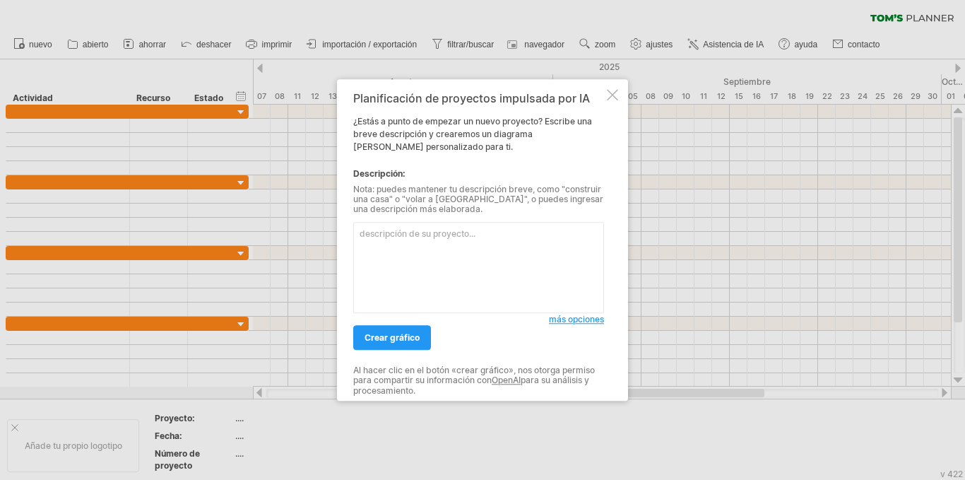
click at [504, 249] on textarea at bounding box center [478, 267] width 251 height 91
click at [383, 329] on link "crear gráfico" at bounding box center [392, 337] width 78 height 25
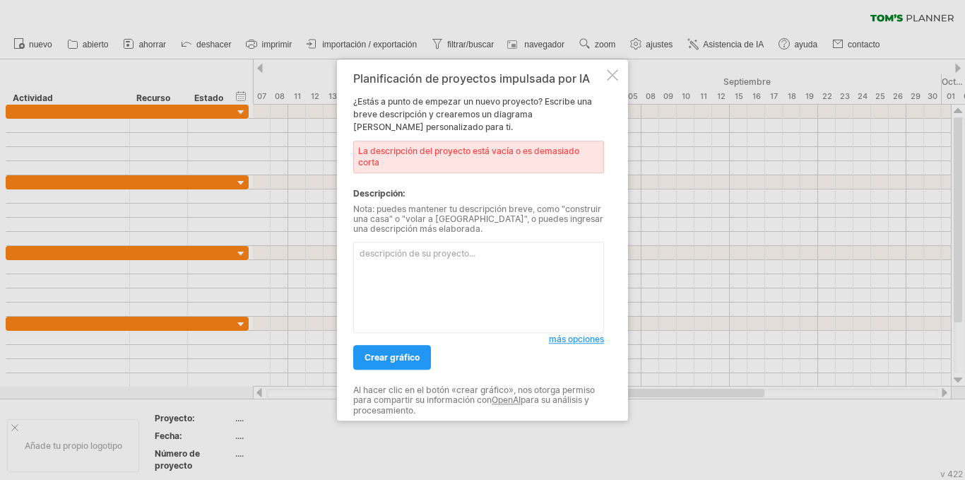
click at [444, 262] on textarea at bounding box center [478, 287] width 251 height 91
paste textarea "| Lorem | Ipsum dolors | Ametcons (adipisc) | Elitsedd (eius) | % Tempor | Inci…"
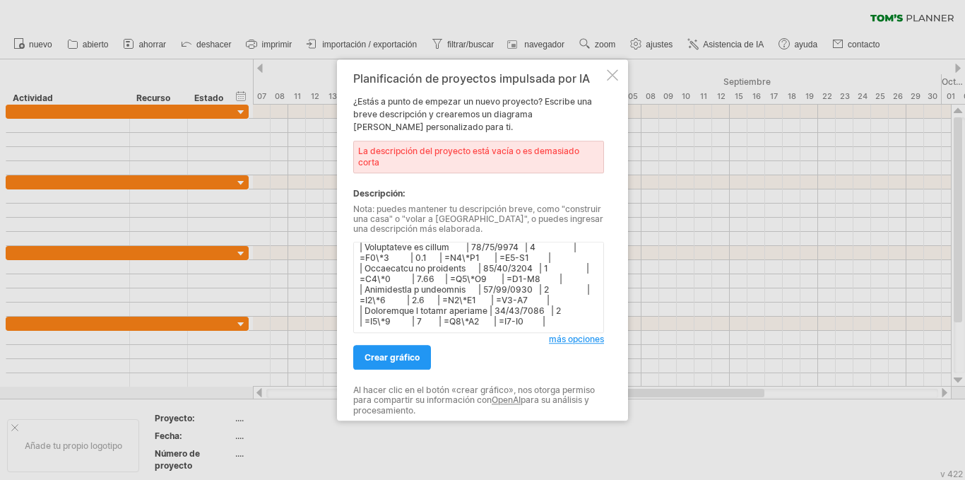
scroll to position [160, 0]
paste textarea "Realiza el diagrama [PERSON_NAME]"
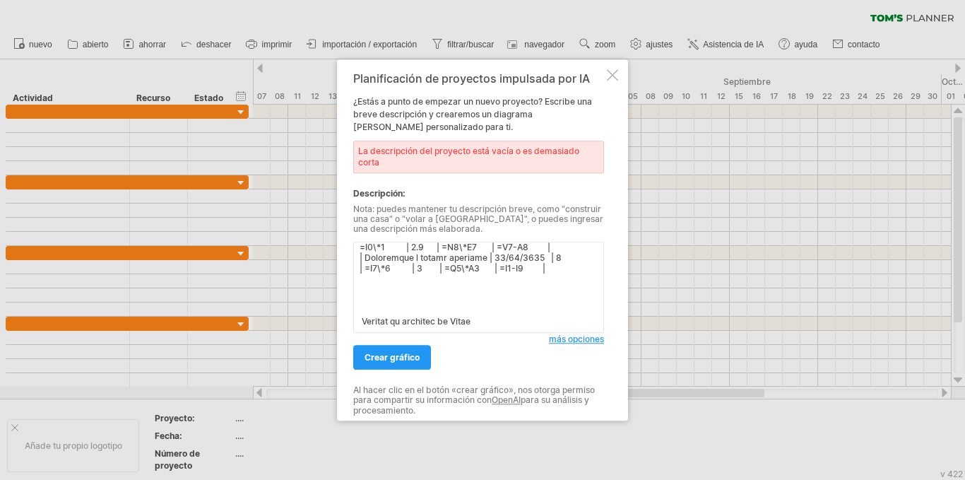
scroll to position [170, 0]
type textarea "| Lorem | Ipsum dolors | Ametcons (adipisc) | Elitsedd (eius) | % Tempor | Inci…"
click at [396, 356] on font "crear gráfico" at bounding box center [392, 357] width 55 height 11
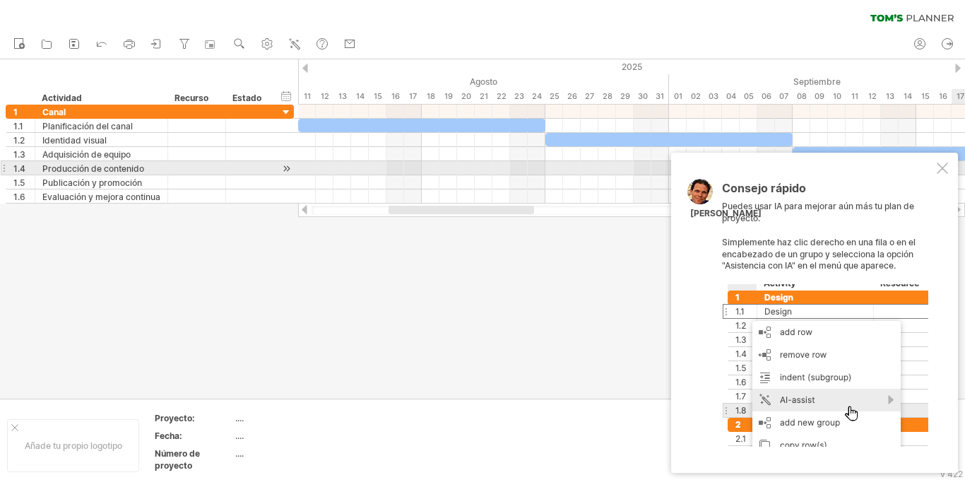
click at [944, 169] on div at bounding box center [942, 167] width 11 height 11
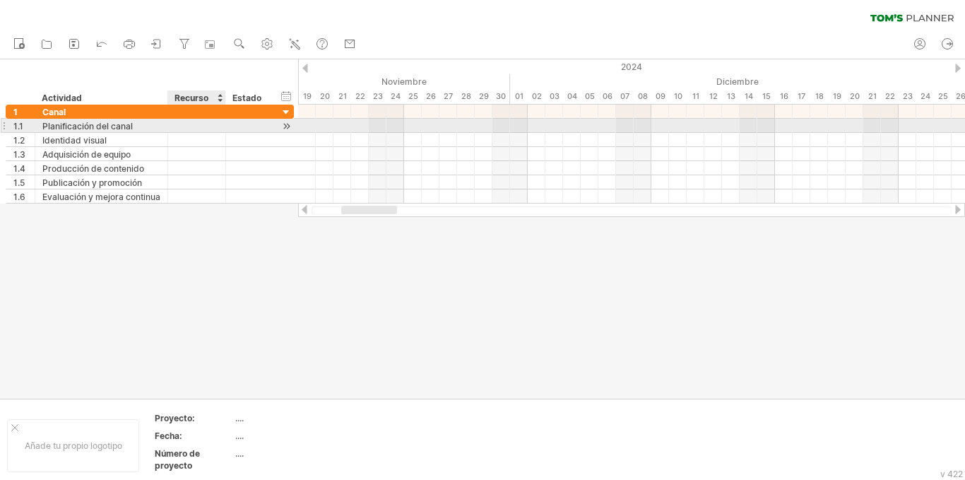
click at [243, 124] on div at bounding box center [248, 125] width 31 height 13
click at [286, 125] on div at bounding box center [286, 126] width 13 height 15
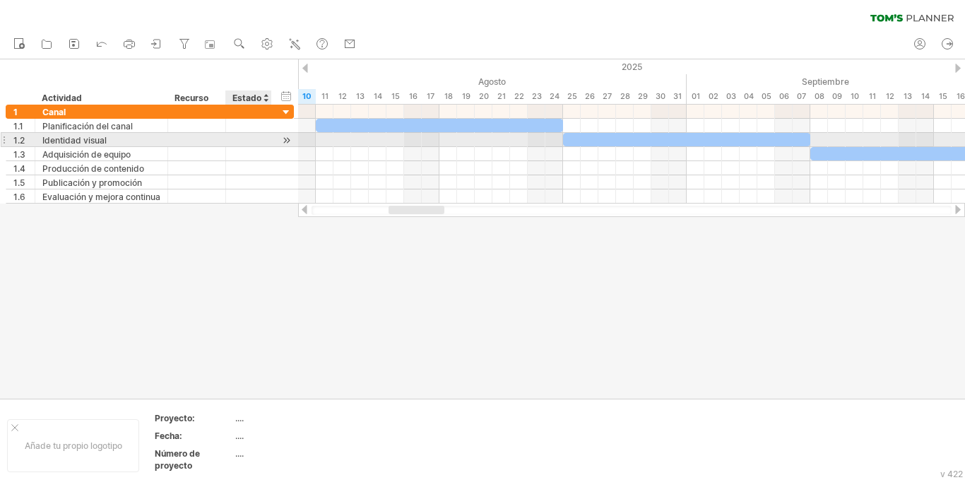
click at [284, 141] on div at bounding box center [286, 140] width 13 height 15
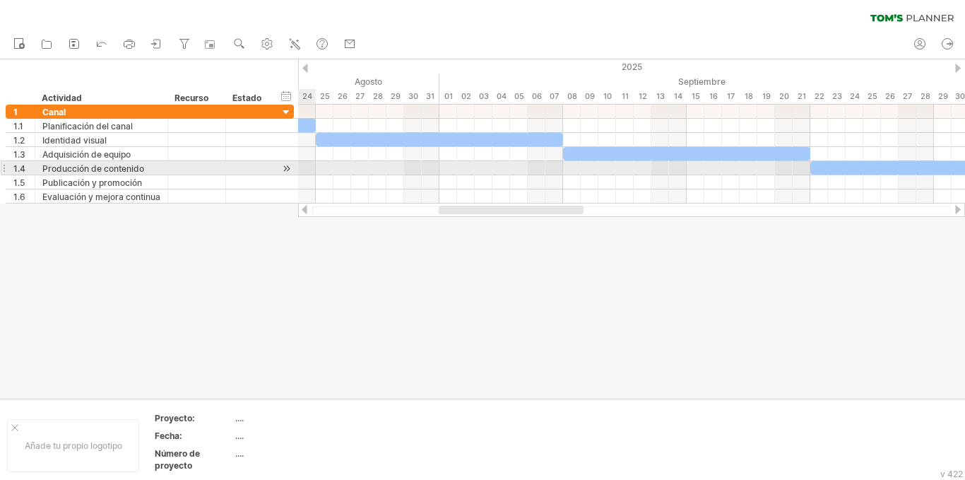
click at [285, 163] on div at bounding box center [286, 168] width 13 height 15
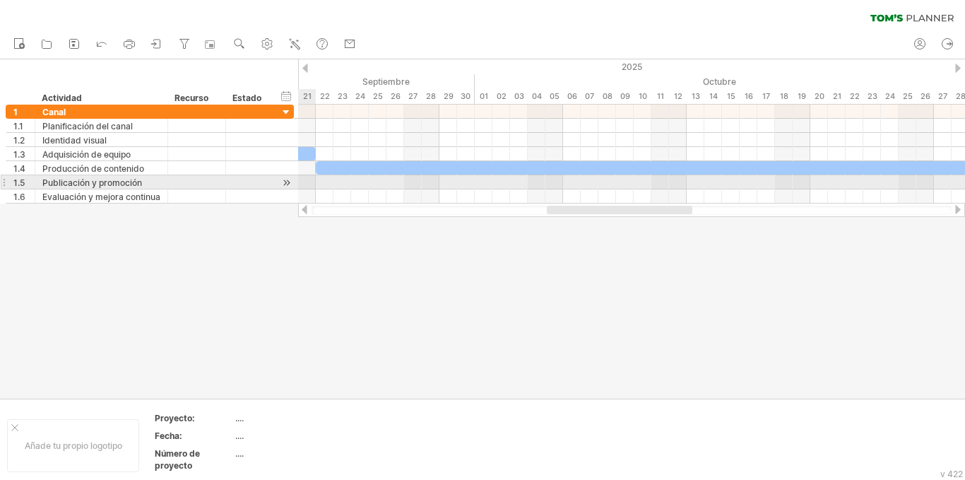
click at [285, 182] on div at bounding box center [286, 182] width 13 height 15
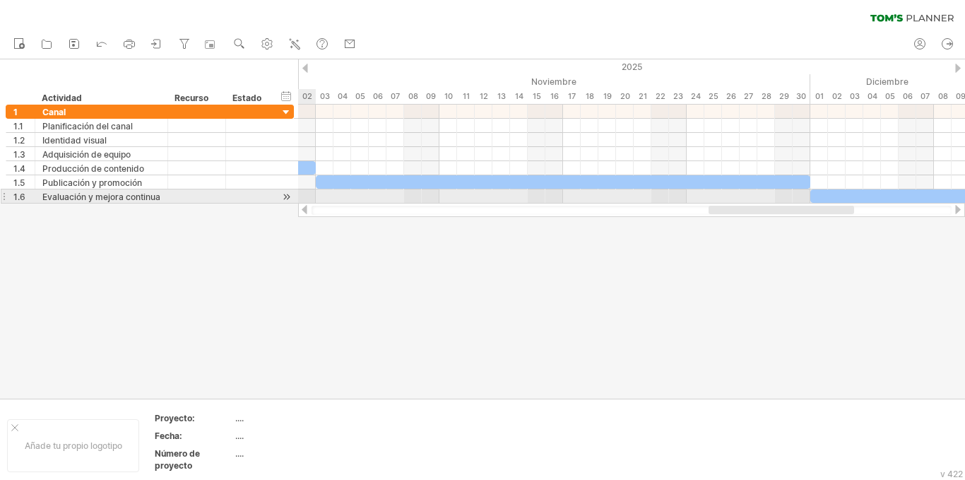
click at [282, 192] on div at bounding box center [286, 196] width 13 height 15
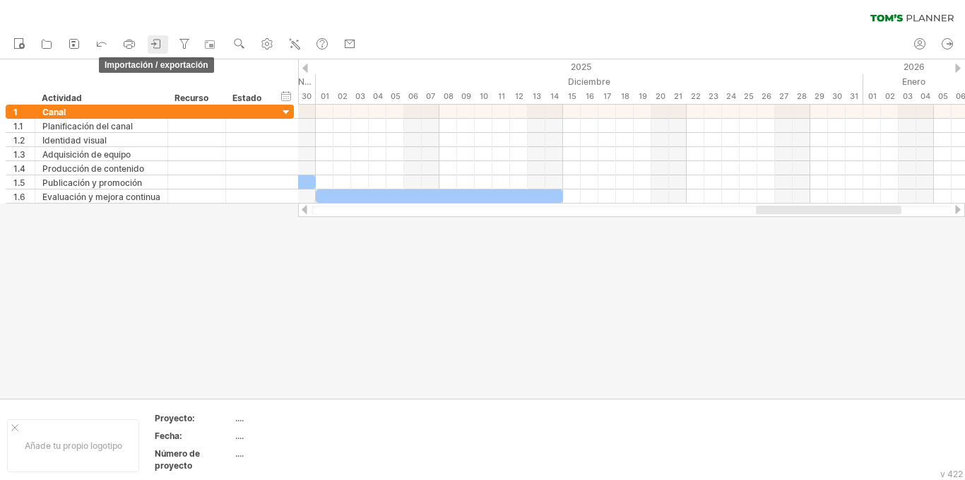
click at [158, 45] on icon at bounding box center [157, 44] width 14 height 14
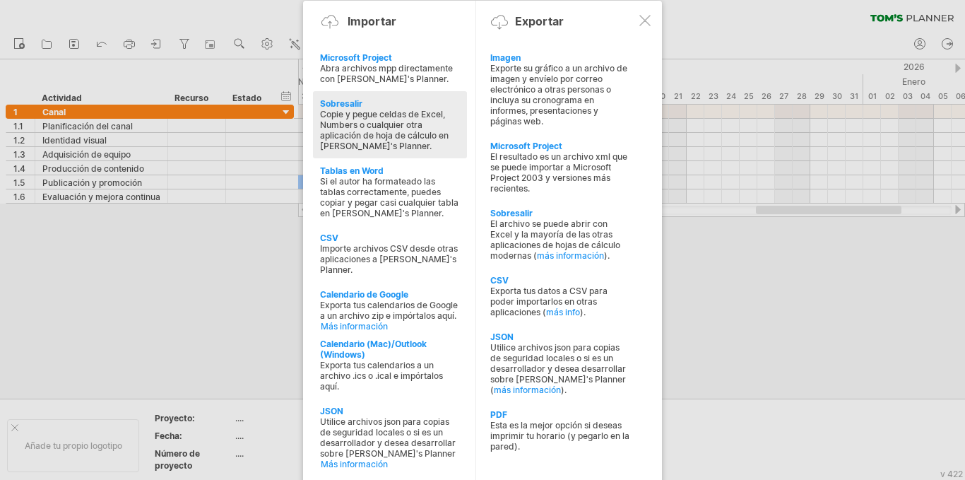
click at [439, 136] on font "Copie y pegue celdas de Excel, Numbers o cualquier otra aplicación de hoja de c…" at bounding box center [384, 130] width 129 height 42
type textarea "**********"
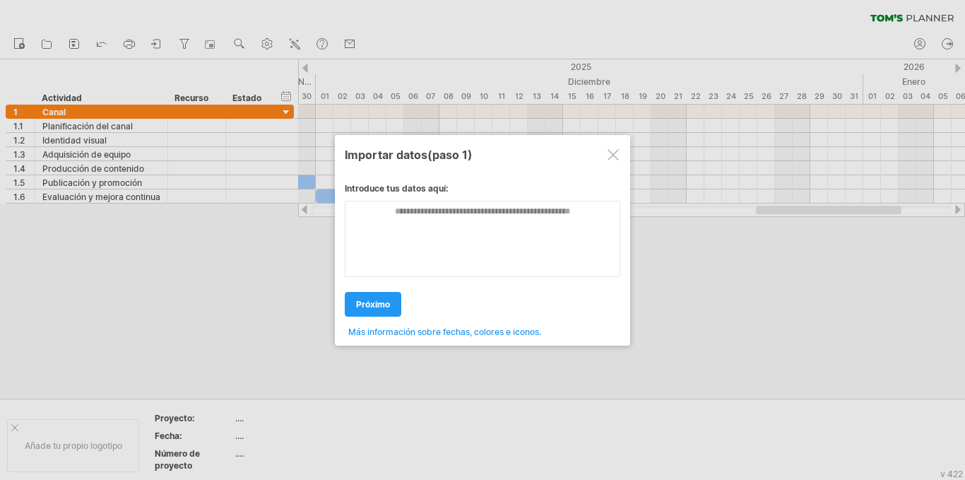
click at [615, 154] on div at bounding box center [613, 154] width 11 height 11
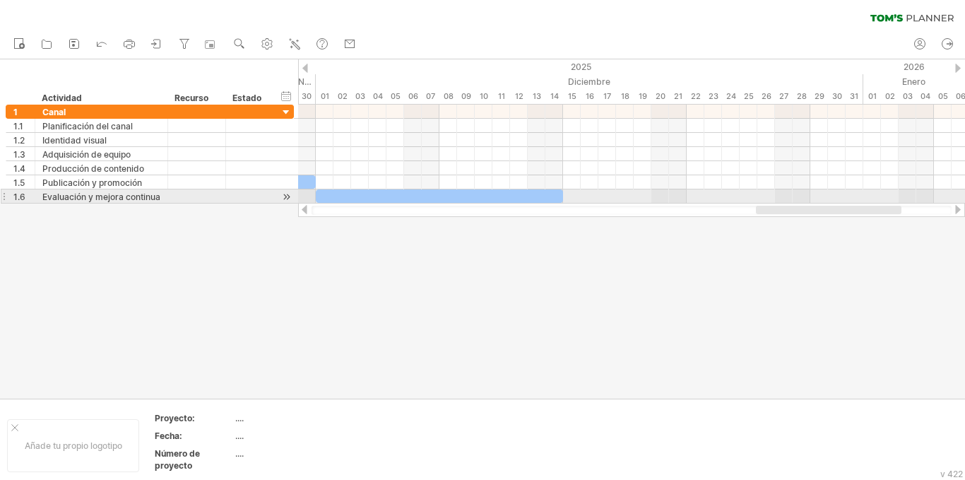
click at [292, 201] on div at bounding box center [286, 196] width 13 height 15
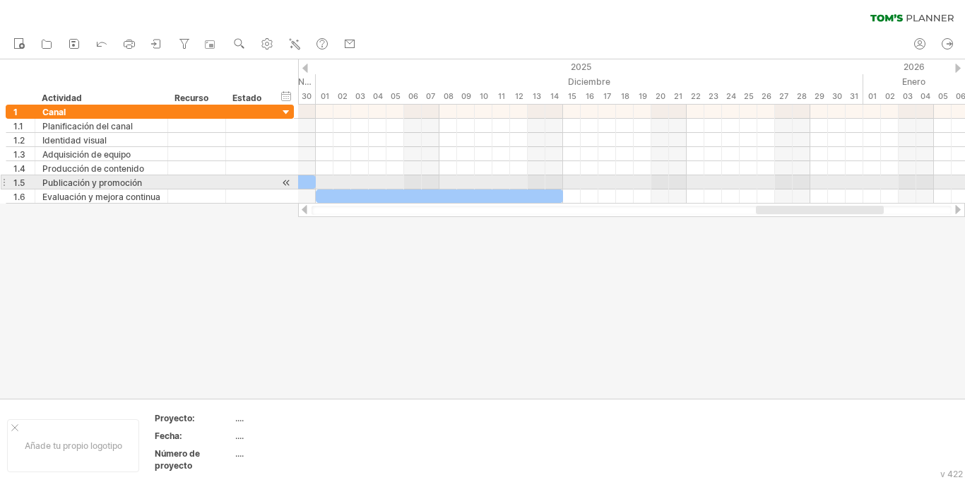
click at [283, 184] on div at bounding box center [286, 182] width 13 height 15
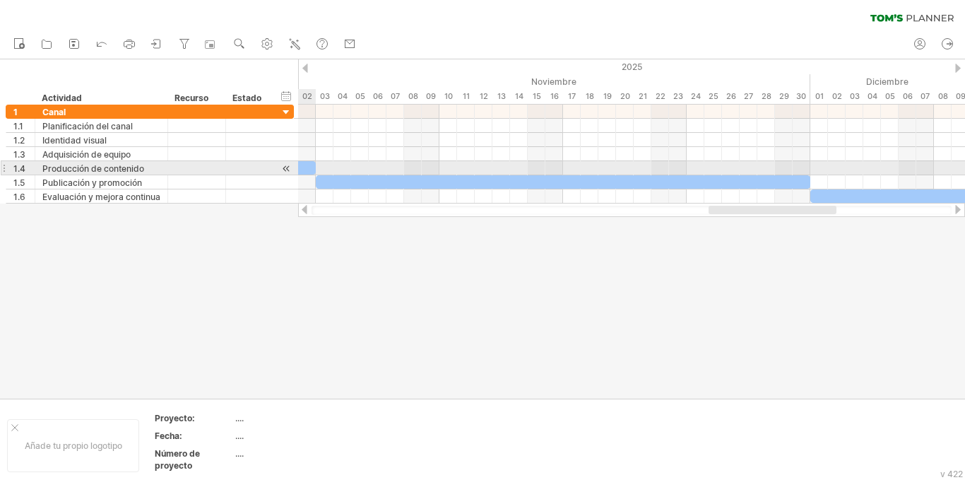
click at [288, 163] on div at bounding box center [286, 168] width 13 height 15
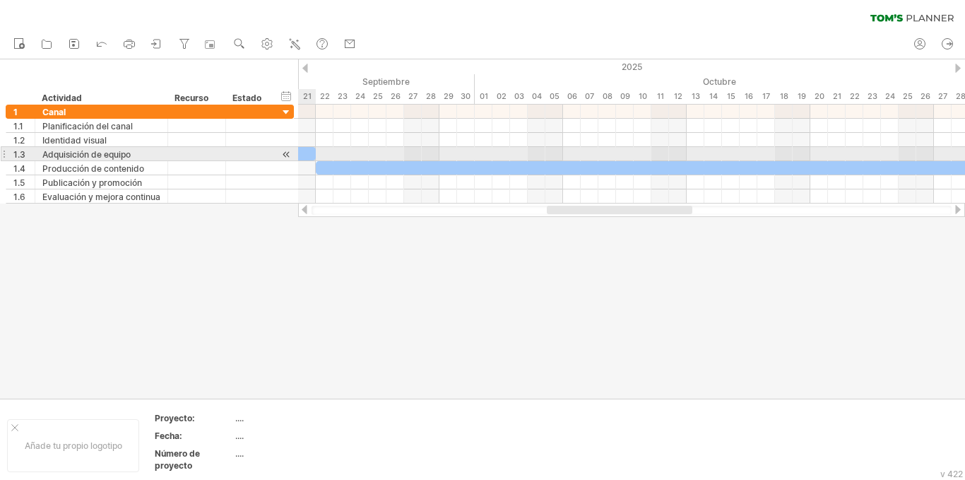
click at [283, 152] on div at bounding box center [286, 154] width 13 height 15
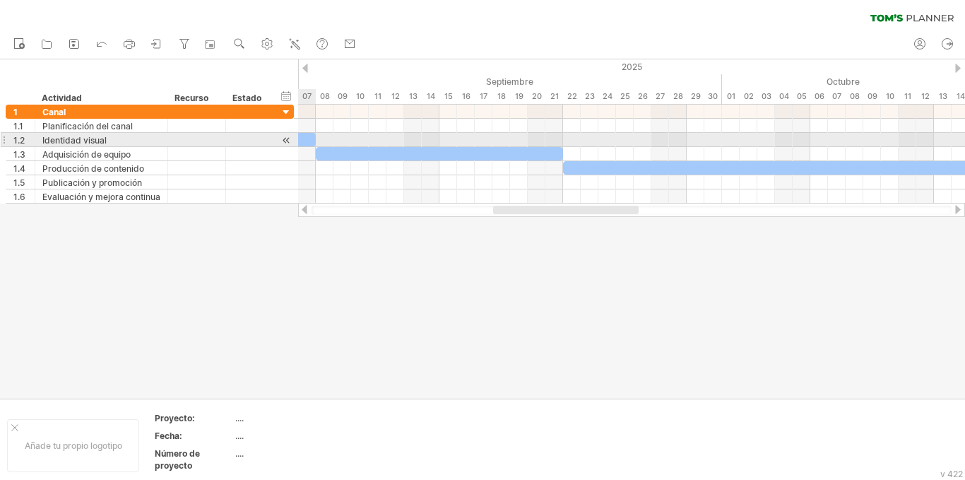
click at [280, 136] on div at bounding box center [286, 140] width 13 height 15
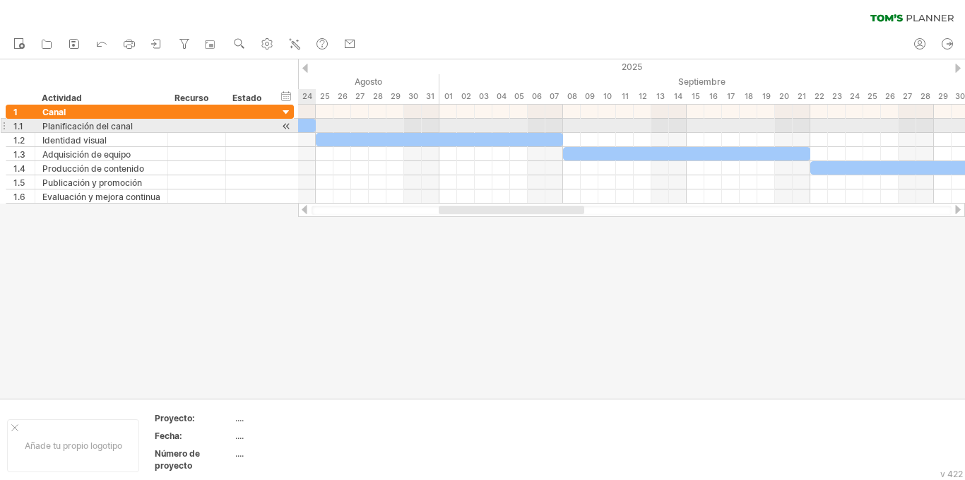
click at [280, 127] on div at bounding box center [286, 126] width 13 height 15
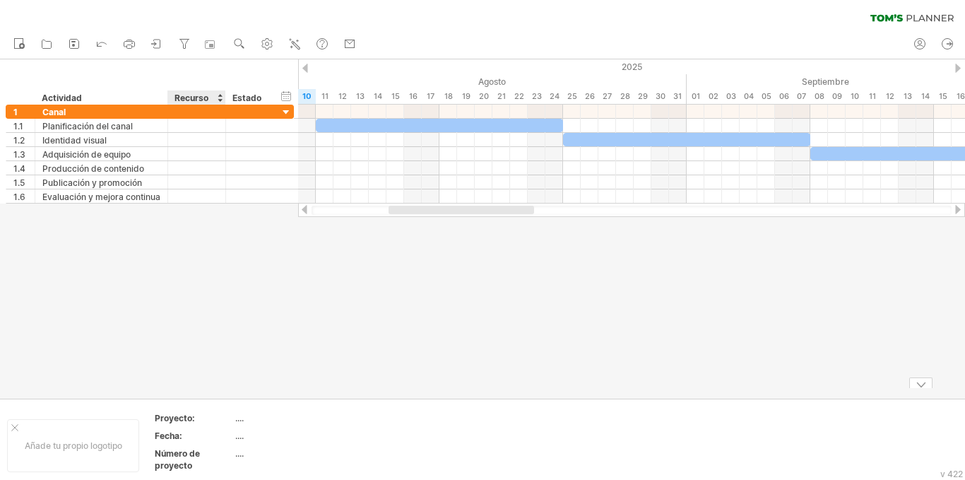
drag, startPoint x: 221, startPoint y: 421, endPoint x: 211, endPoint y: 422, distance: 9.9
click at [211, 422] on div "Proyecto:" at bounding box center [194, 418] width 78 height 12
click at [188, 437] on div "Fecha:" at bounding box center [194, 436] width 78 height 12
click at [208, 455] on div "Número de proyecto" at bounding box center [194, 459] width 78 height 24
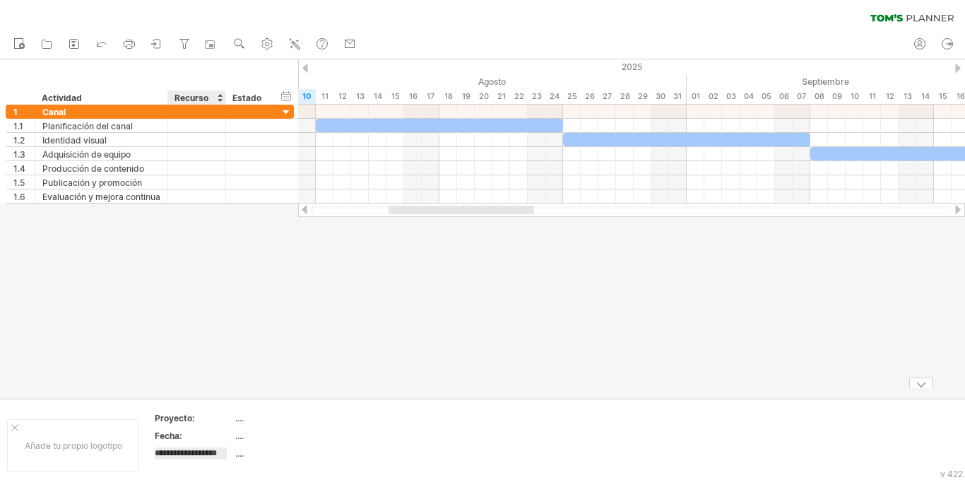
click at [222, 430] on div "Fecha:" at bounding box center [194, 436] width 78 height 12
click at [155, 44] on icon at bounding box center [153, 44] width 4 height 4
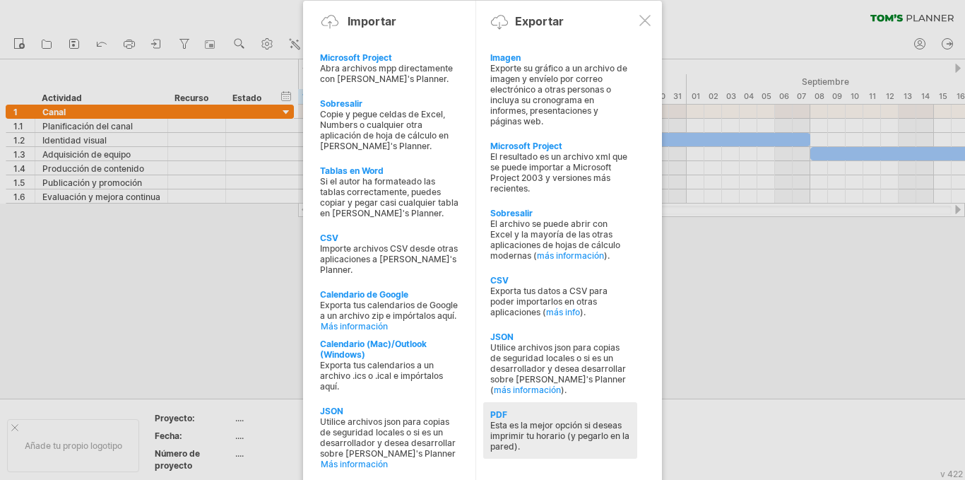
click at [527, 418] on div "PDF" at bounding box center [560, 414] width 140 height 11
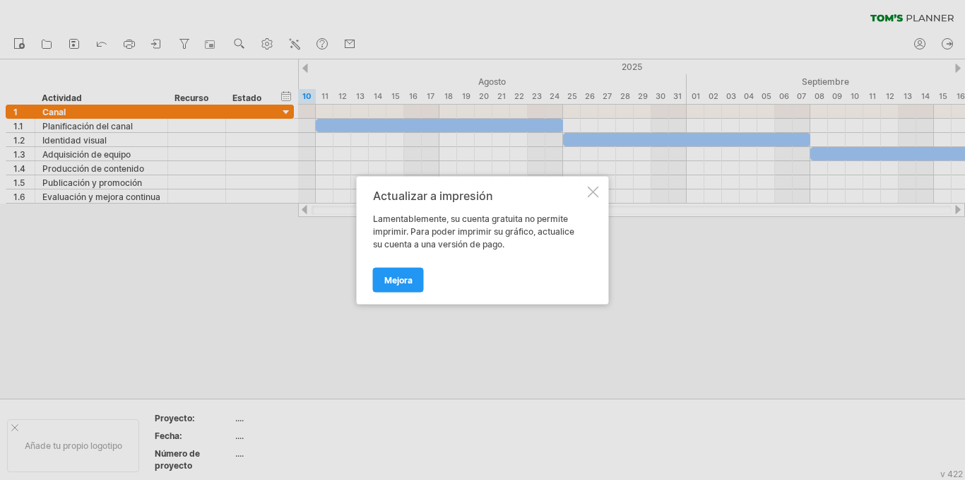
click at [599, 194] on div "Actualizar a impresión Lamentablemente, su cuenta gratuita no permite imprimir.…" at bounding box center [483, 240] width 252 height 128
click at [594, 187] on div at bounding box center [593, 191] width 11 height 11
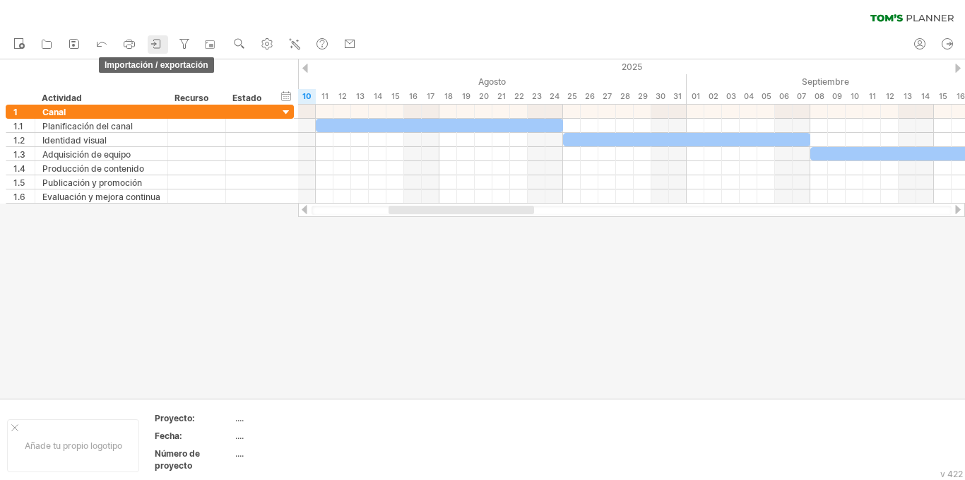
click at [163, 44] on icon at bounding box center [157, 44] width 14 height 14
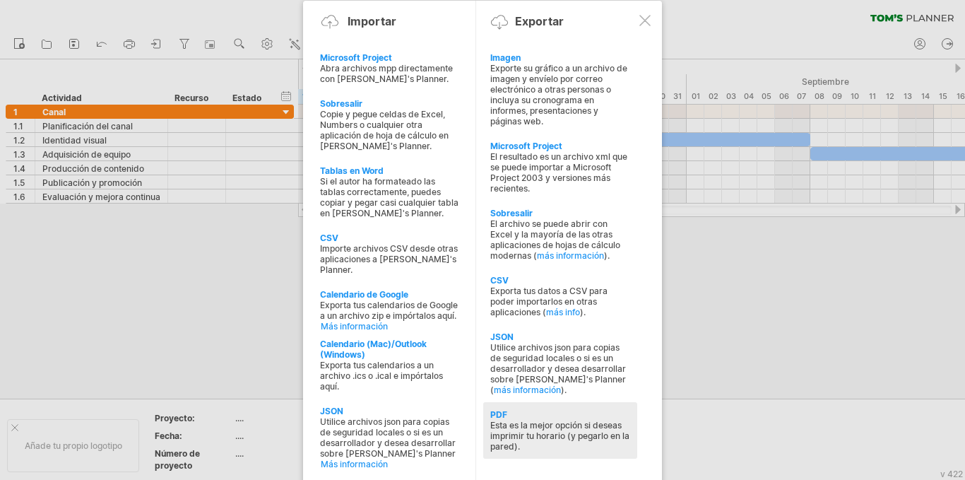
click at [535, 419] on div "PDF" at bounding box center [560, 414] width 140 height 11
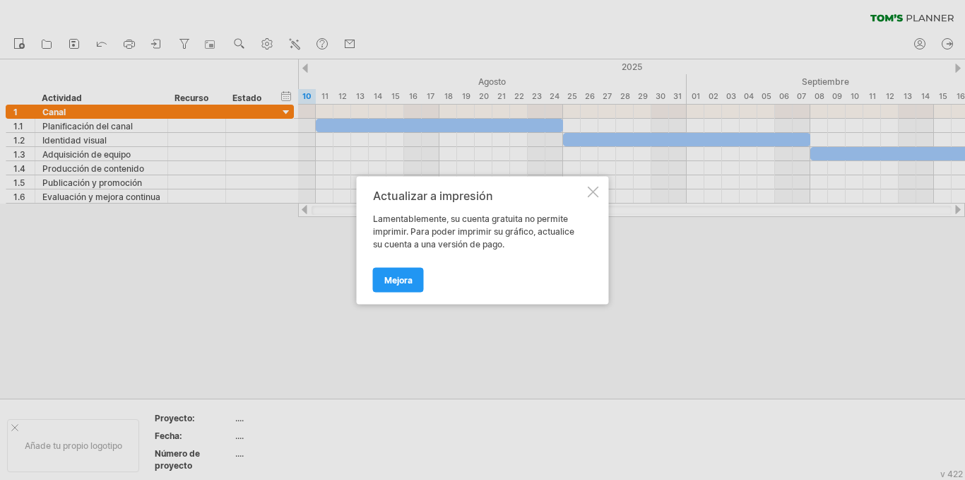
click at [593, 195] on div at bounding box center [593, 191] width 11 height 11
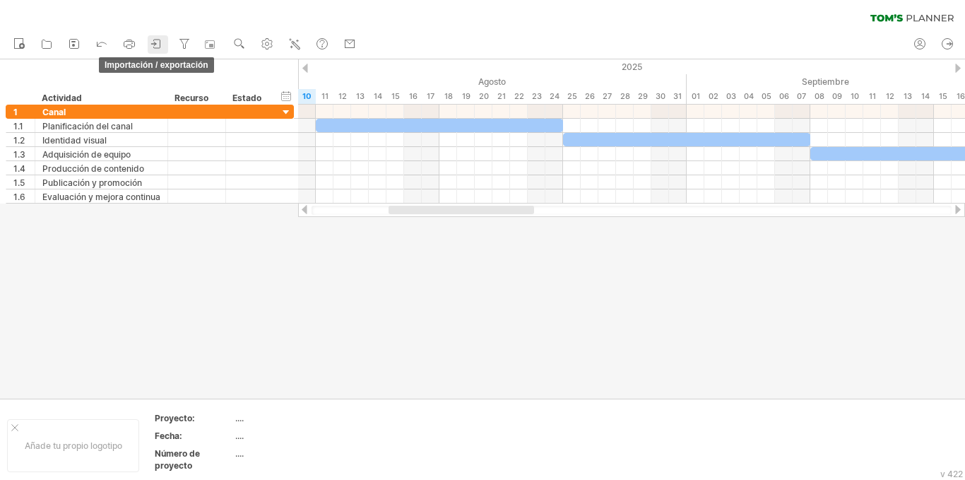
click at [161, 42] on icon at bounding box center [157, 44] width 14 height 14
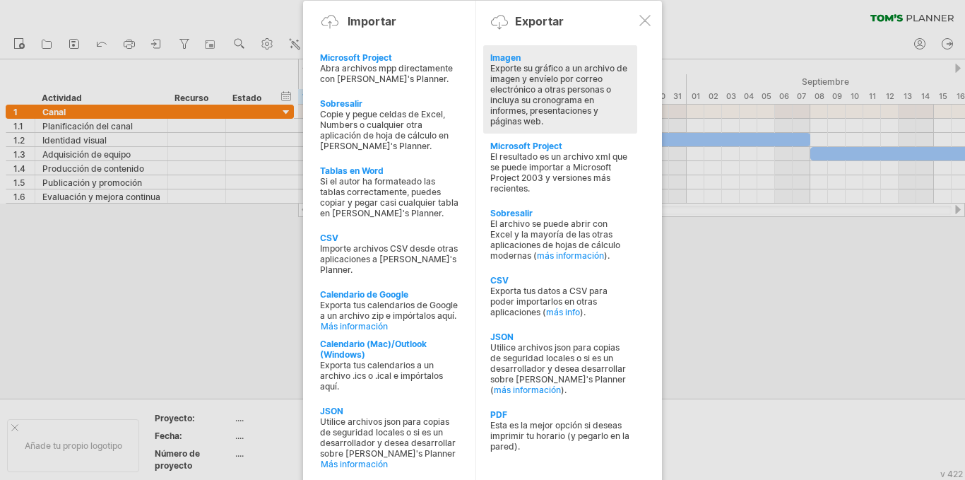
click at [598, 101] on div "Exporte su gráfico a un archivo de imagen y envíelo por correo electrónico a ot…" at bounding box center [560, 95] width 140 height 64
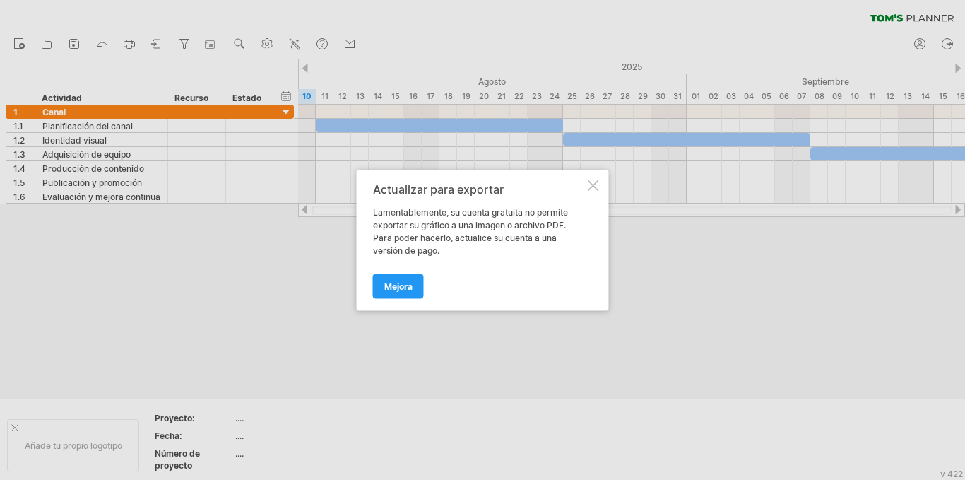
click at [594, 179] on div at bounding box center [593, 184] width 11 height 11
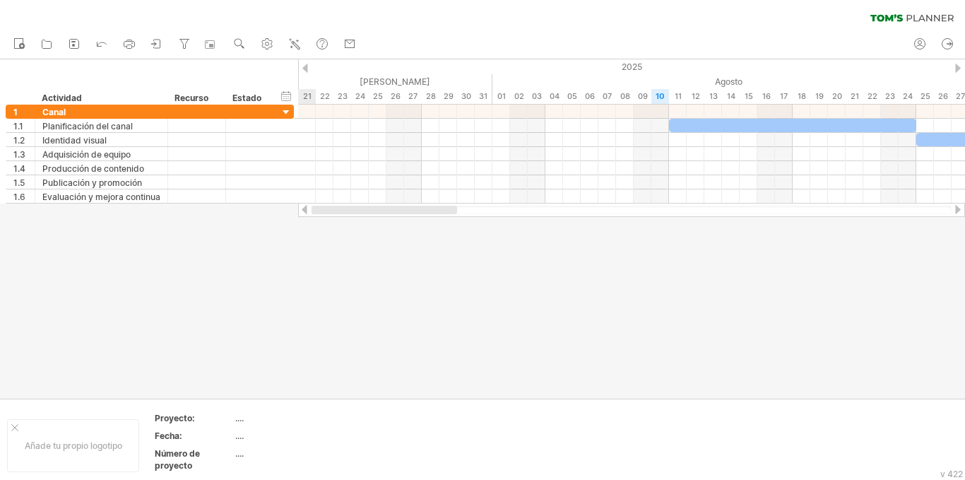
drag, startPoint x: 480, startPoint y: 210, endPoint x: 333, endPoint y: 263, distance: 156.2
click at [333, 263] on div "Intentando acceder a [DOMAIN_NAME] Conectado de nuevo... 0% borrar filtro" at bounding box center [482, 240] width 965 height 480
click at [625, 283] on div at bounding box center [482, 228] width 965 height 339
